Goal: Task Accomplishment & Management: Manage account settings

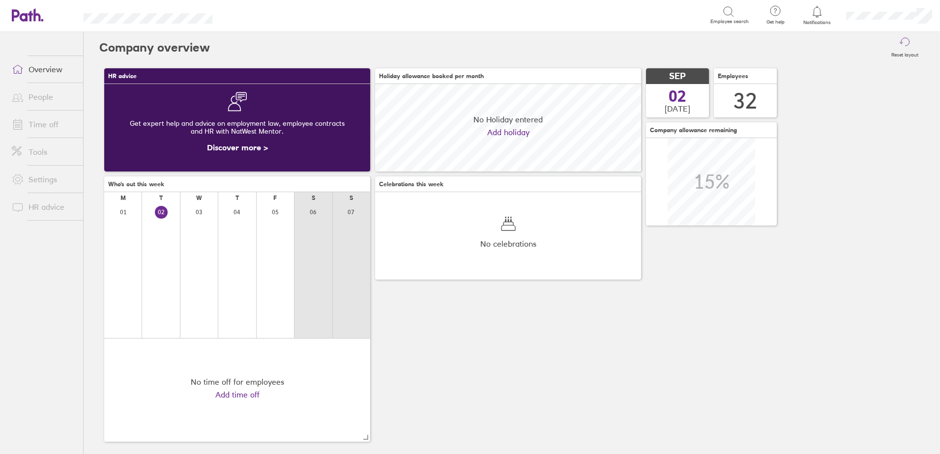
scroll to position [88, 266]
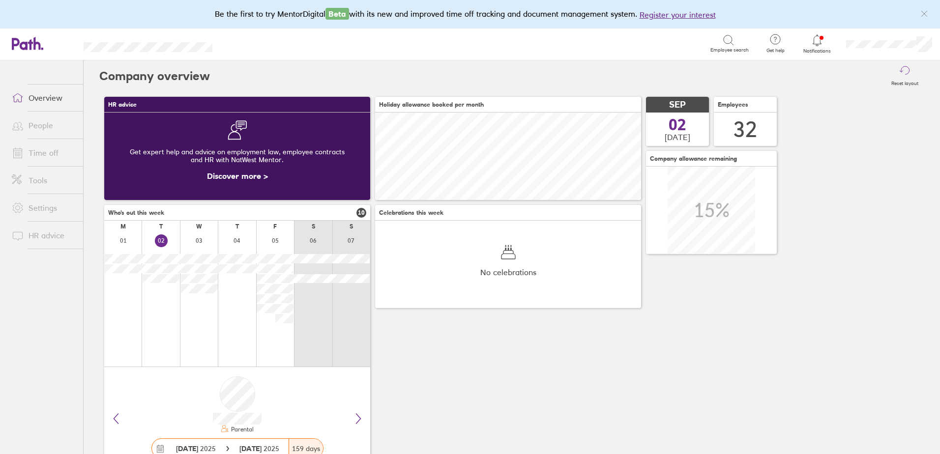
click at [814, 42] on icon at bounding box center [817, 39] width 8 height 11
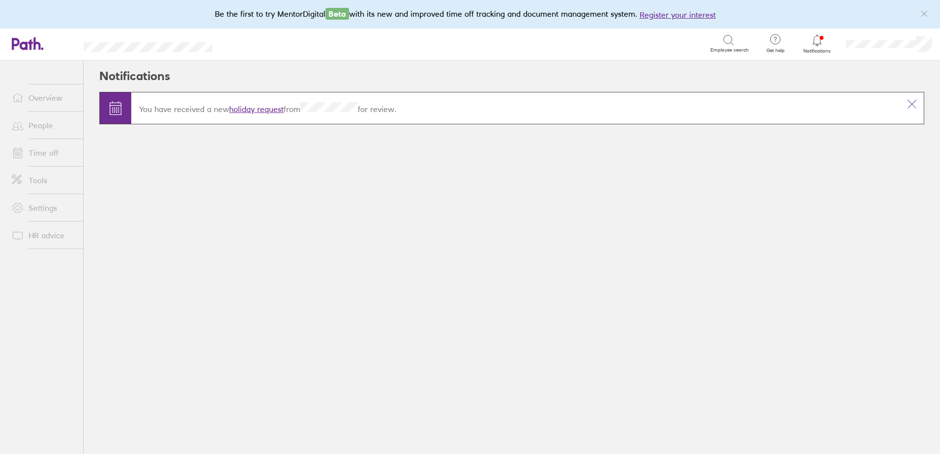
click at [259, 107] on link "holiday request" at bounding box center [256, 109] width 55 height 10
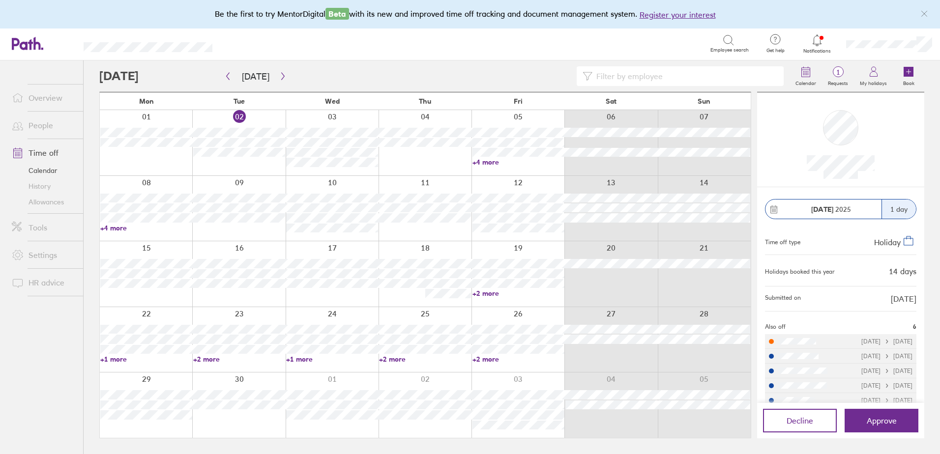
scroll to position [28, 0]
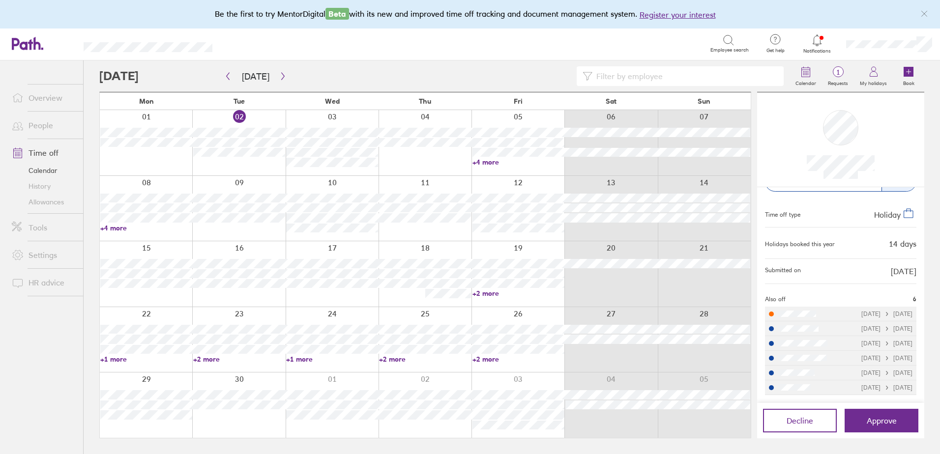
click at [121, 226] on link "+4 more" at bounding box center [146, 228] width 92 height 9
click at [60, 385] on ul "Overview People Time off Calendar History Allowances Tools Settings HR advice" at bounding box center [41, 240] width 83 height 361
click at [484, 162] on link "+4 more" at bounding box center [518, 162] width 92 height 9
click at [401, 161] on div at bounding box center [425, 142] width 93 height 65
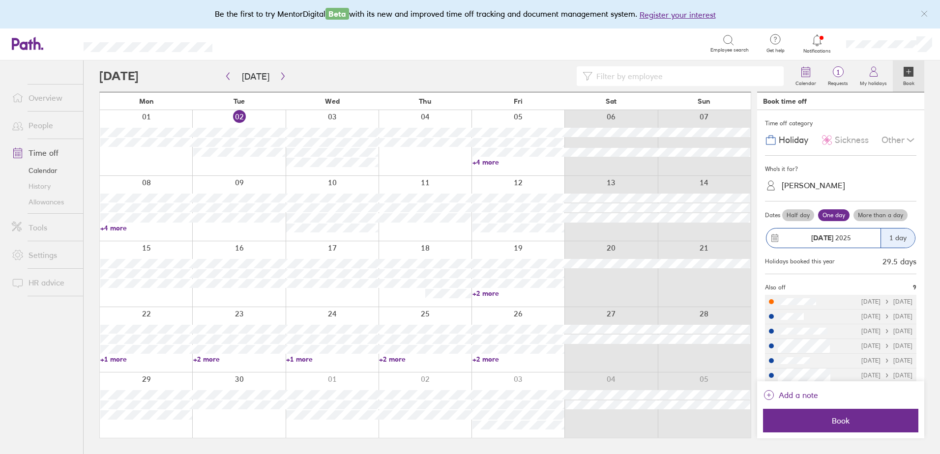
click at [108, 358] on link "+1 more" at bounding box center [146, 359] width 92 height 9
click at [491, 294] on link "+2 more" at bounding box center [518, 293] width 92 height 9
click at [490, 294] on link "+2 more" at bounding box center [518, 293] width 92 height 9
click at [199, 358] on link "+2 more" at bounding box center [239, 359] width 92 height 9
click at [207, 360] on link "+2 more" at bounding box center [239, 359] width 92 height 9
